Goal: Find specific page/section: Find specific page/section

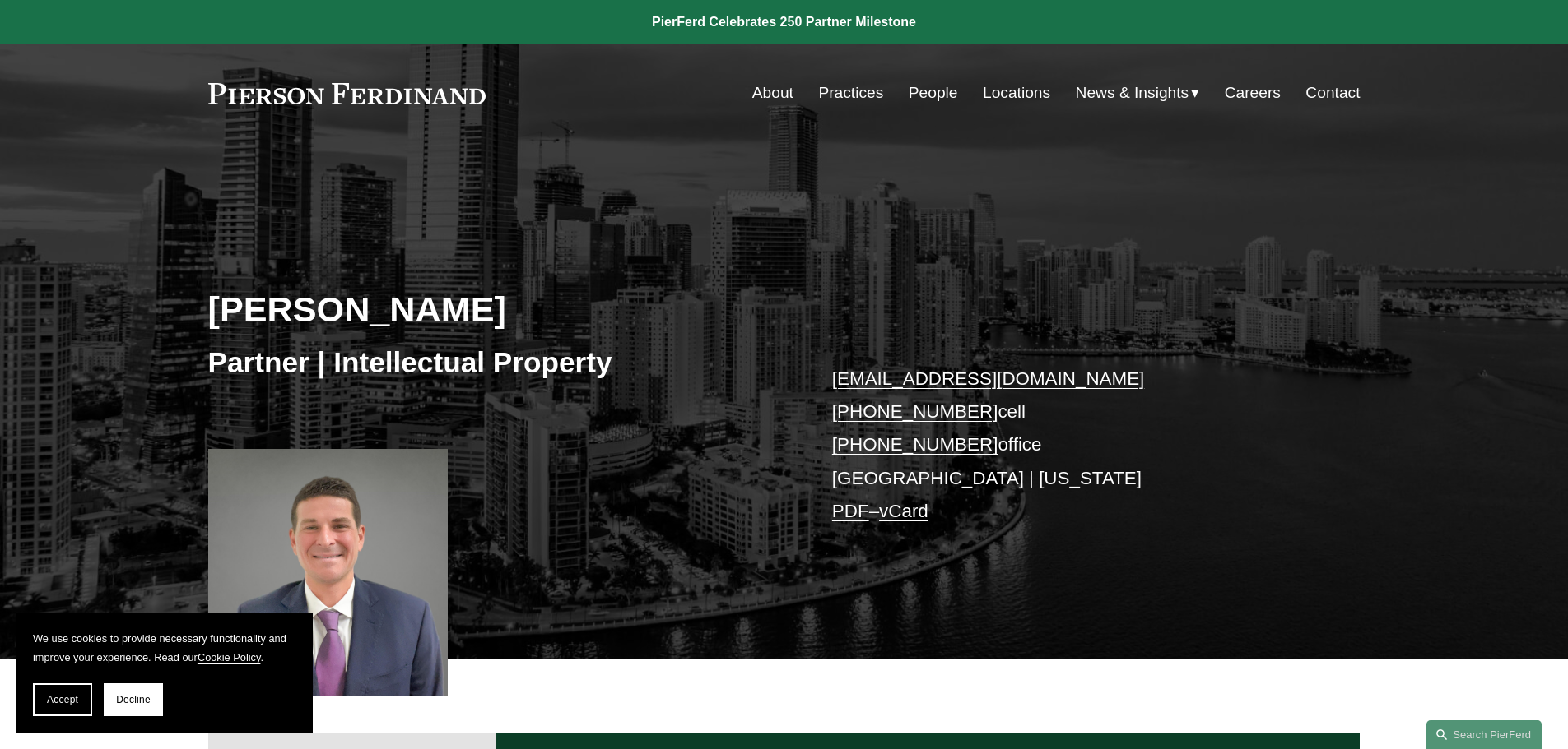
click at [938, 94] on link "People" at bounding box center [933, 93] width 49 height 31
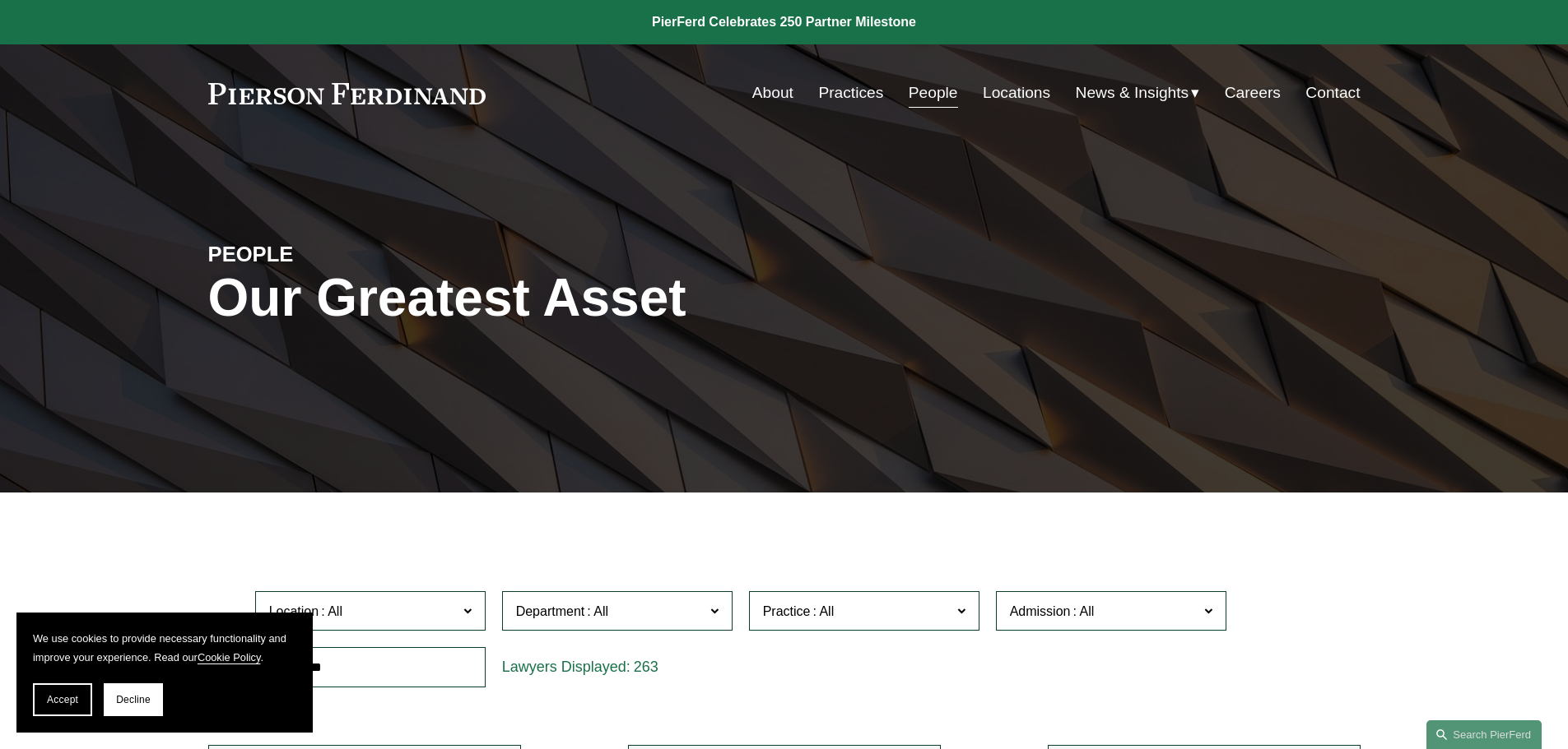
scroll to position [246, 0]
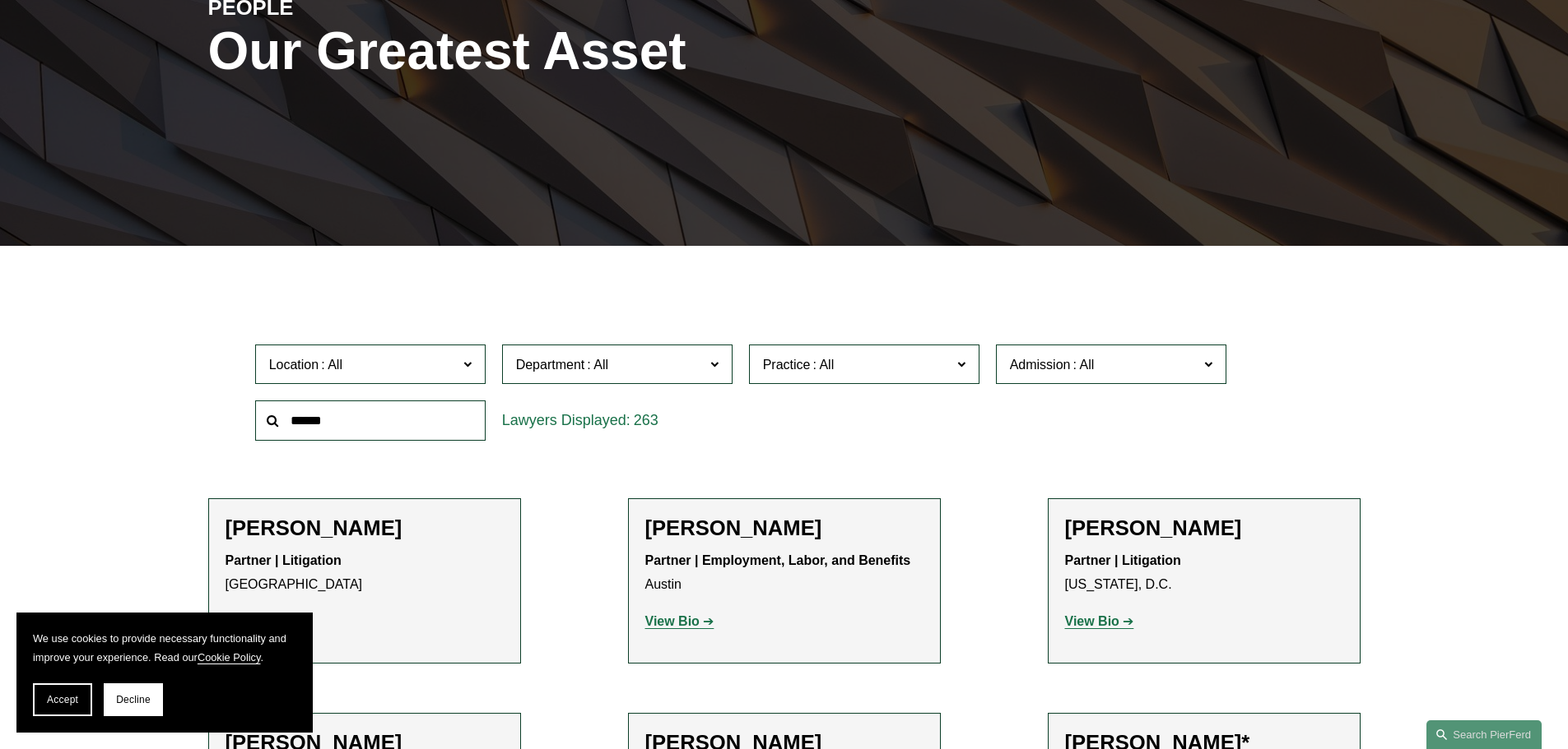
click at [467, 363] on span at bounding box center [466, 364] width 8 height 21
click at [755, 420] on div "Location All [GEOGRAPHIC_DATA] [GEOGRAPHIC_DATA] [GEOGRAPHIC_DATA] [GEOGRAPHIC_…" at bounding box center [784, 392] width 1075 height 113
click at [761, 436] on div "Location All [GEOGRAPHIC_DATA] [GEOGRAPHIC_DATA] [GEOGRAPHIC_DATA] [GEOGRAPHIC_…" at bounding box center [784, 392] width 1075 height 113
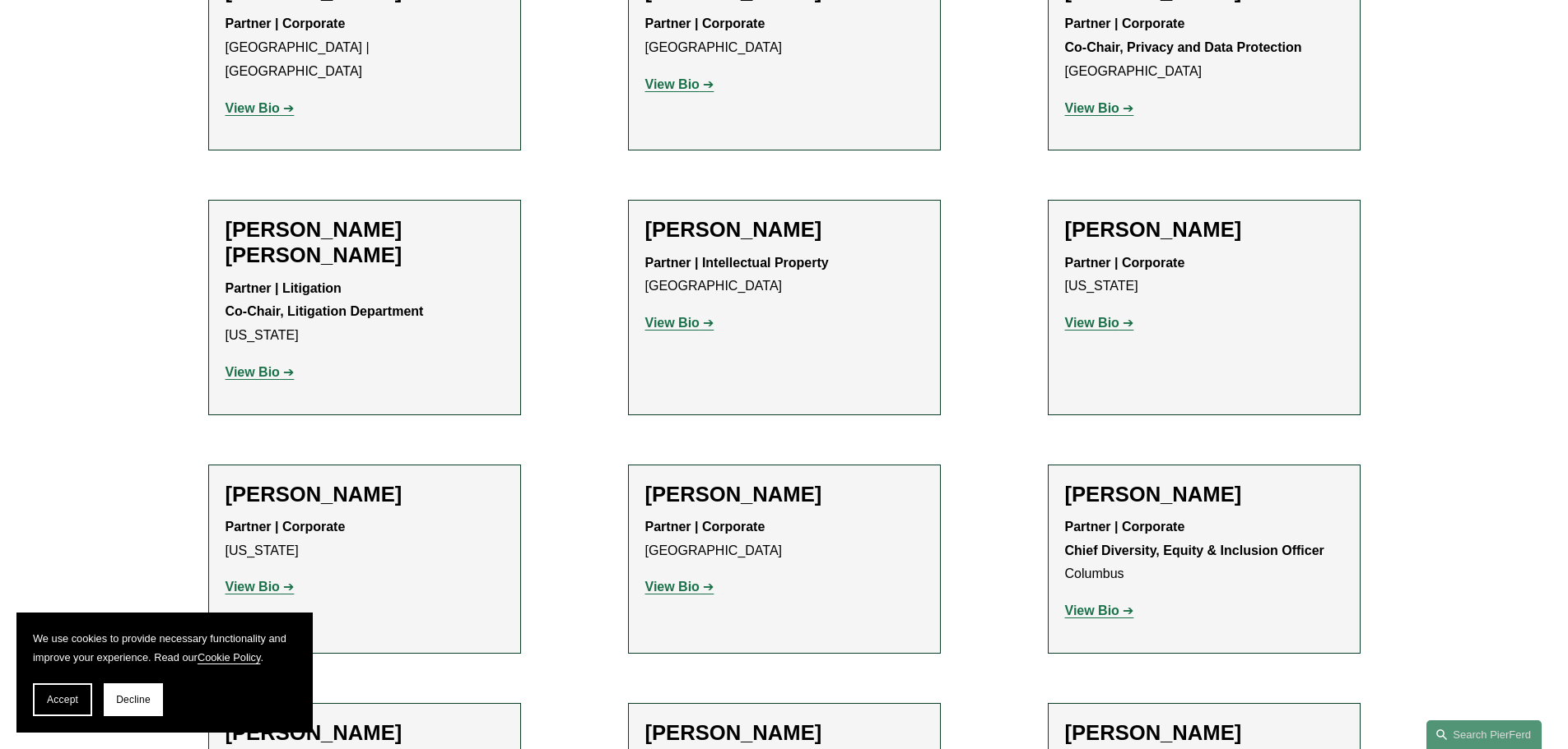
scroll to position [2303, 0]
